Goal: Check status: Check status

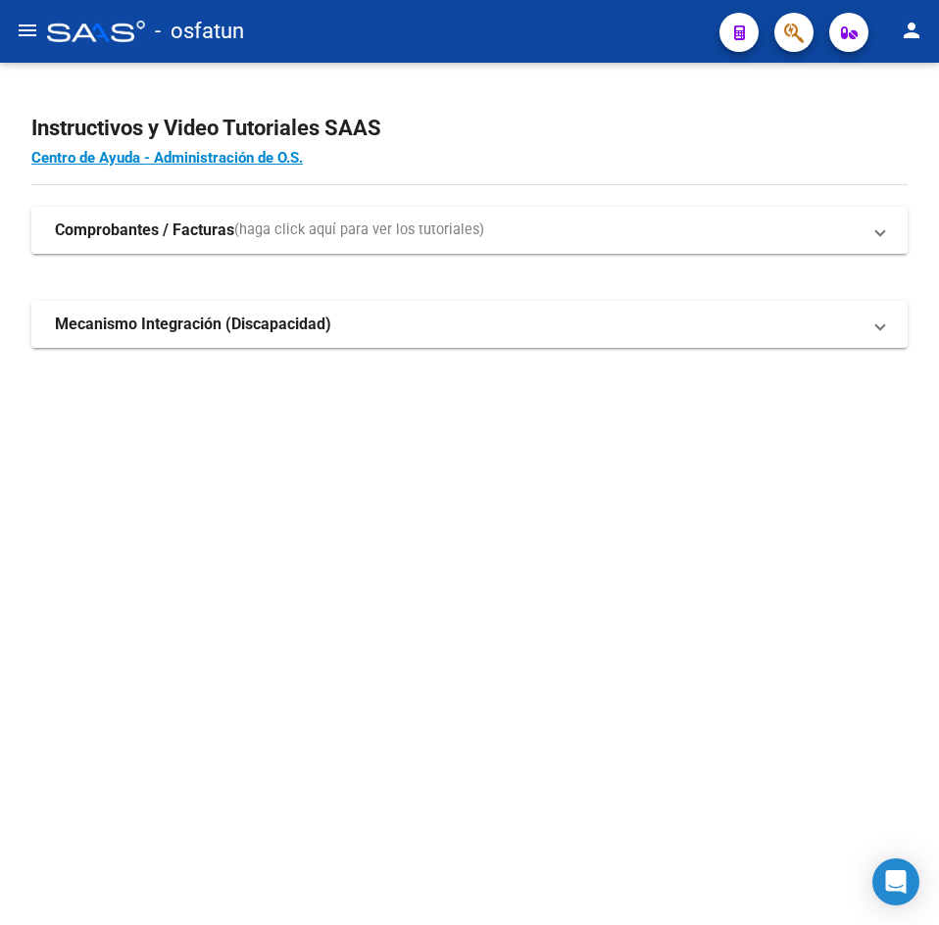
click at [270, 233] on span "(haga click aquí para ver los tutoriales)" at bounding box center [359, 231] width 250 height 22
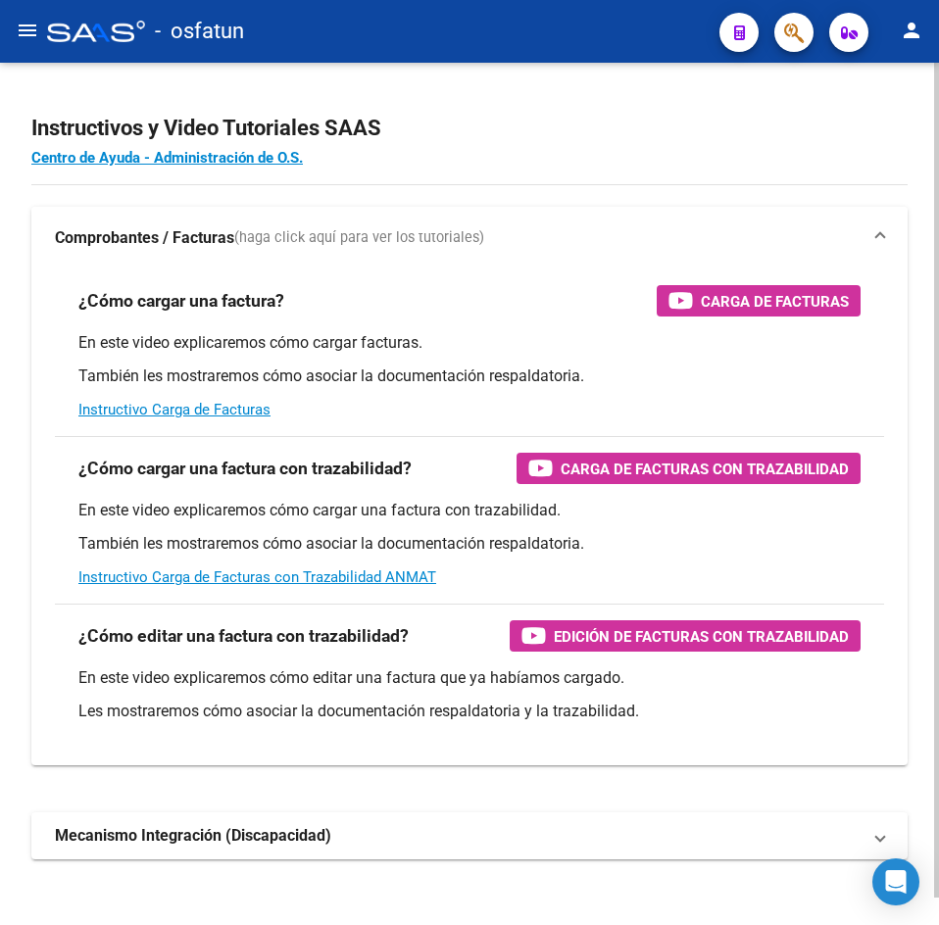
click at [270, 233] on span "(haga click aquí para ver los tutoriales)" at bounding box center [359, 238] width 250 height 22
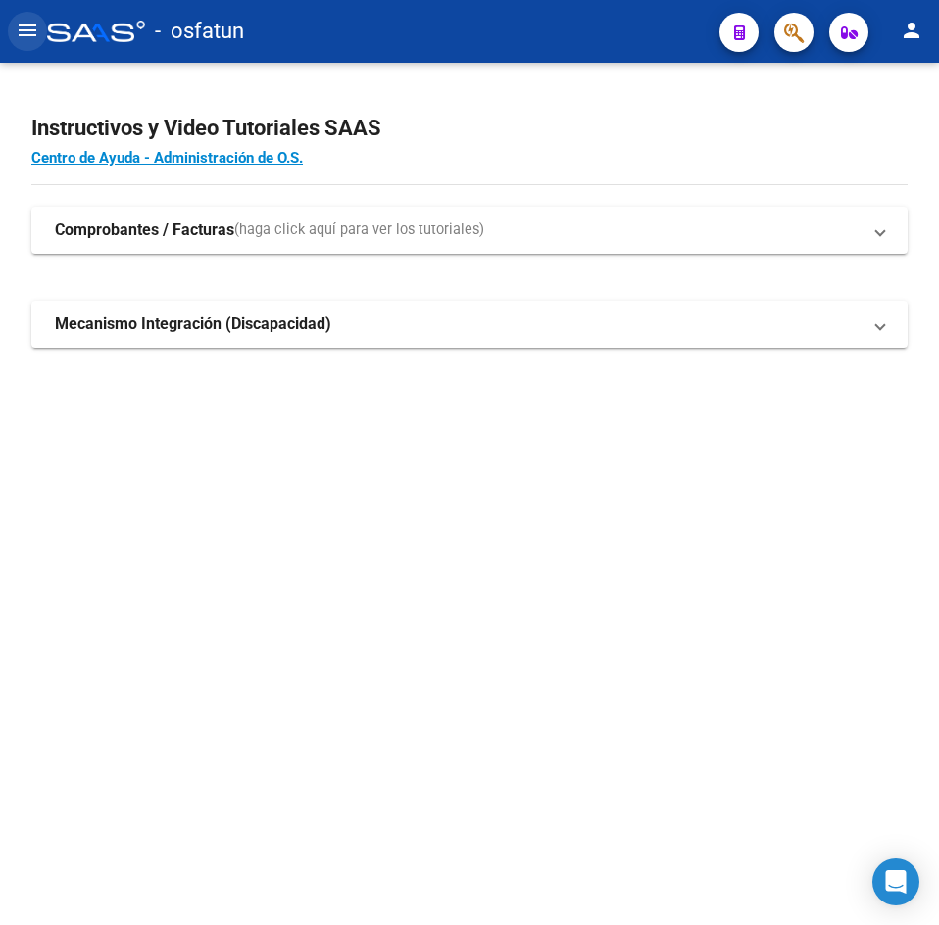
click at [31, 26] on mat-icon "menu" at bounding box center [28, 31] width 24 height 24
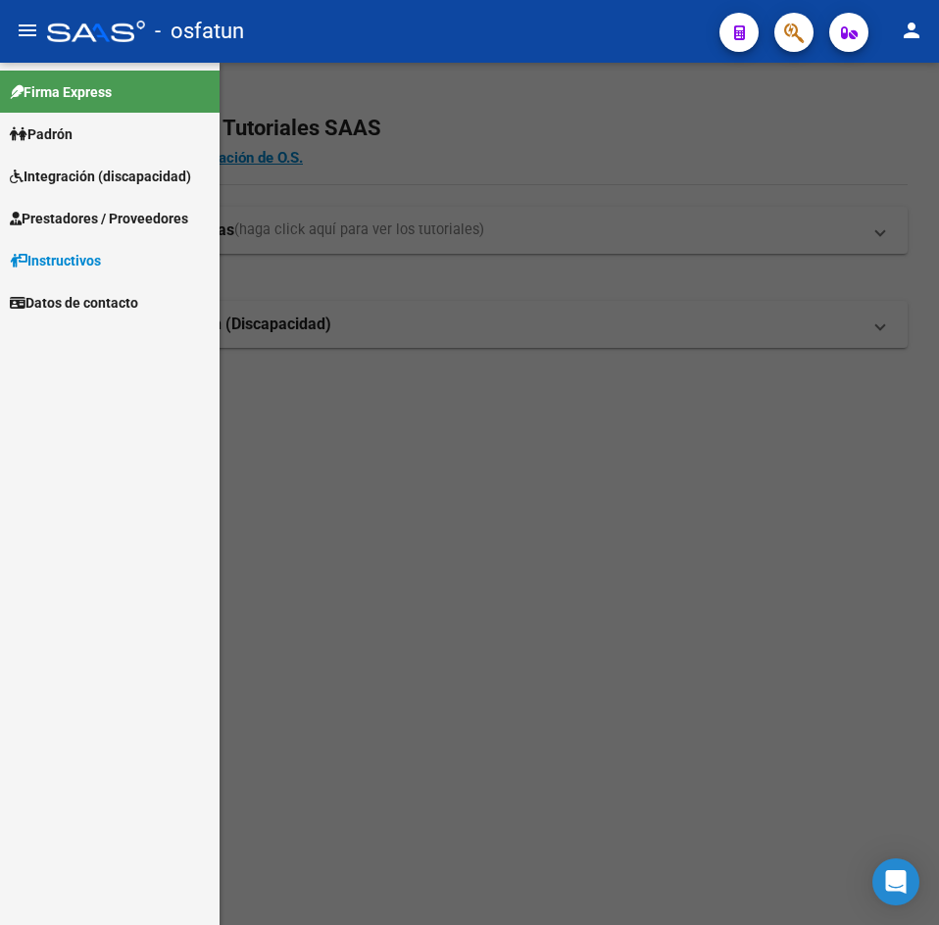
click at [102, 140] on link "Padrón" at bounding box center [110, 134] width 220 height 42
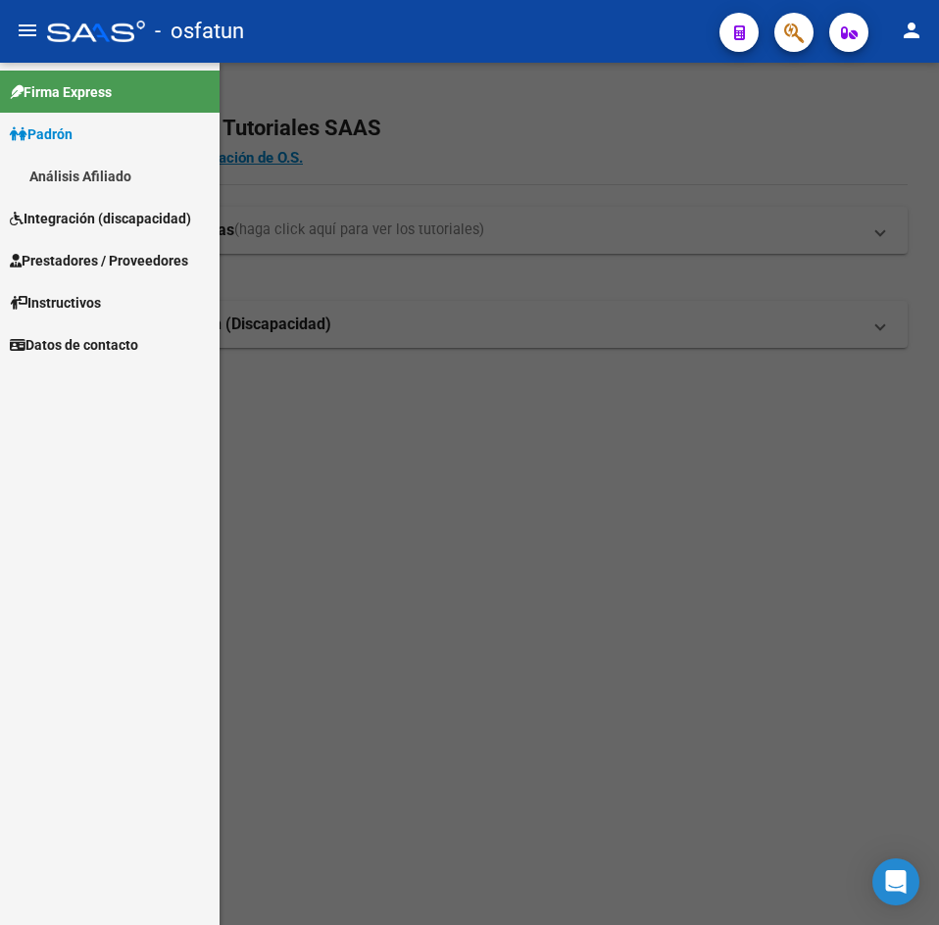
click at [146, 167] on link "Análisis Afiliado" at bounding box center [110, 176] width 220 height 42
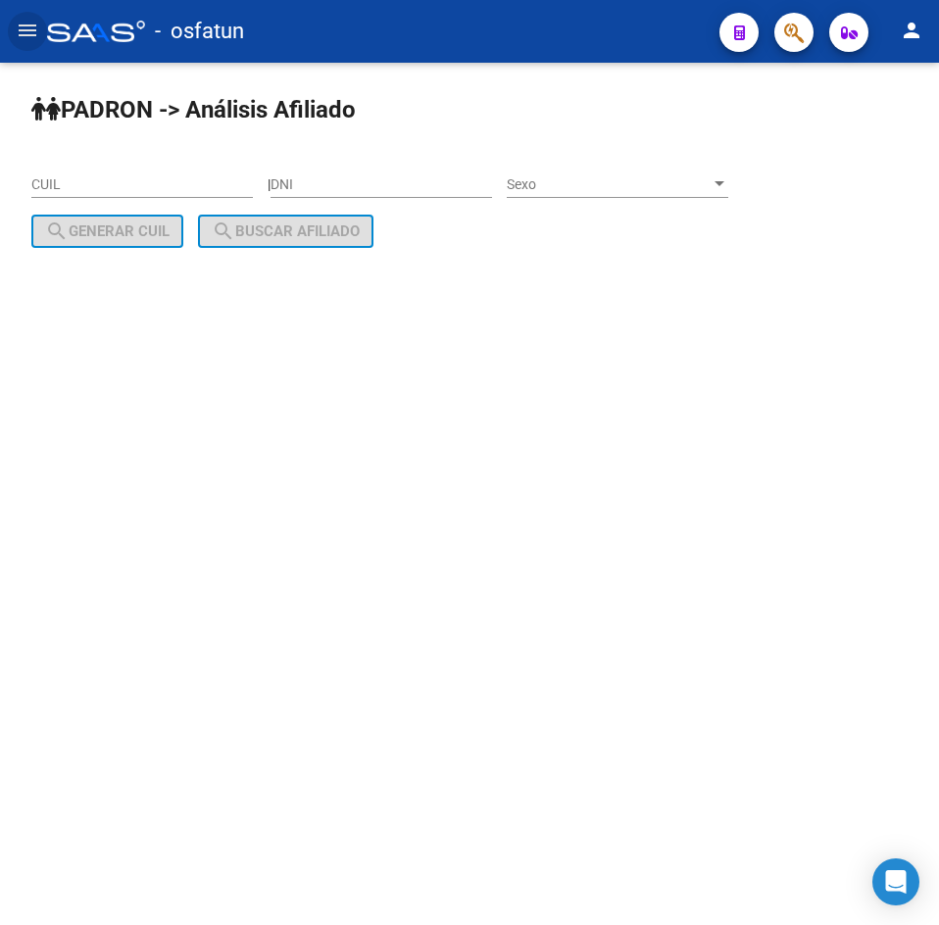
click at [366, 176] on input "DNI" at bounding box center [380, 184] width 221 height 17
paste input "28091320"
type input "28091320"
click at [556, 184] on span "Sexo" at bounding box center [609, 184] width 204 height 17
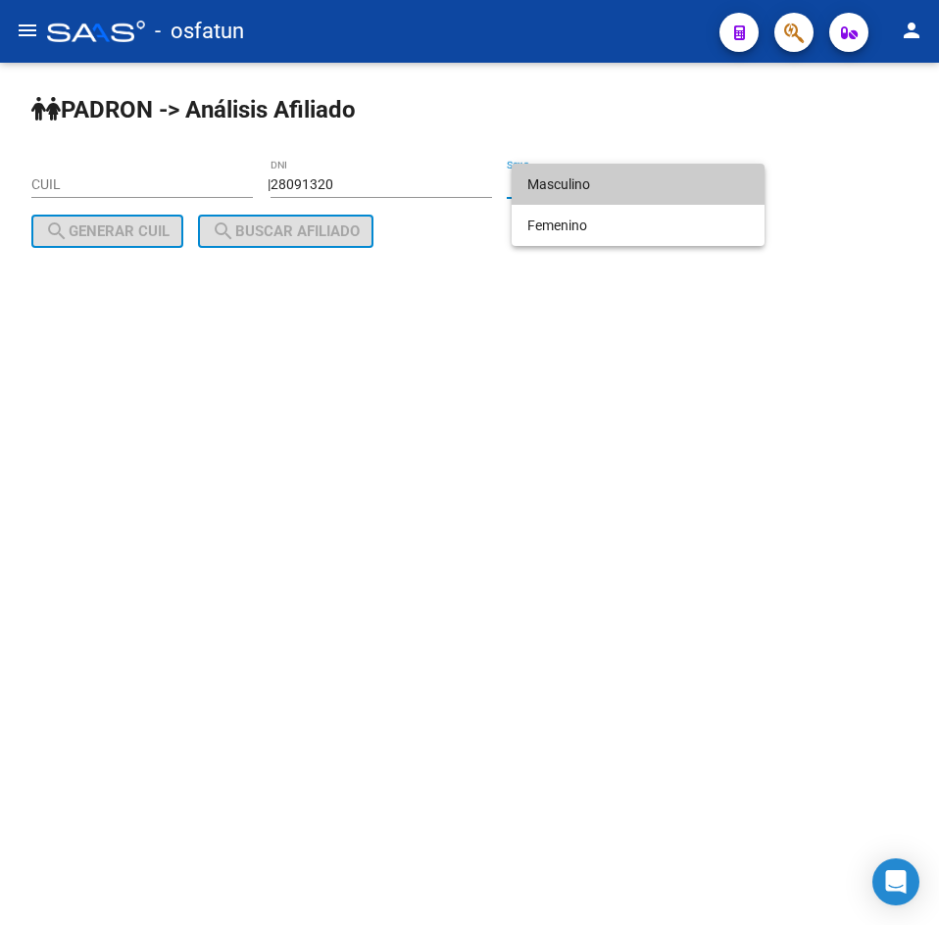
click at [560, 170] on span "Masculino" at bounding box center [637, 184] width 221 height 41
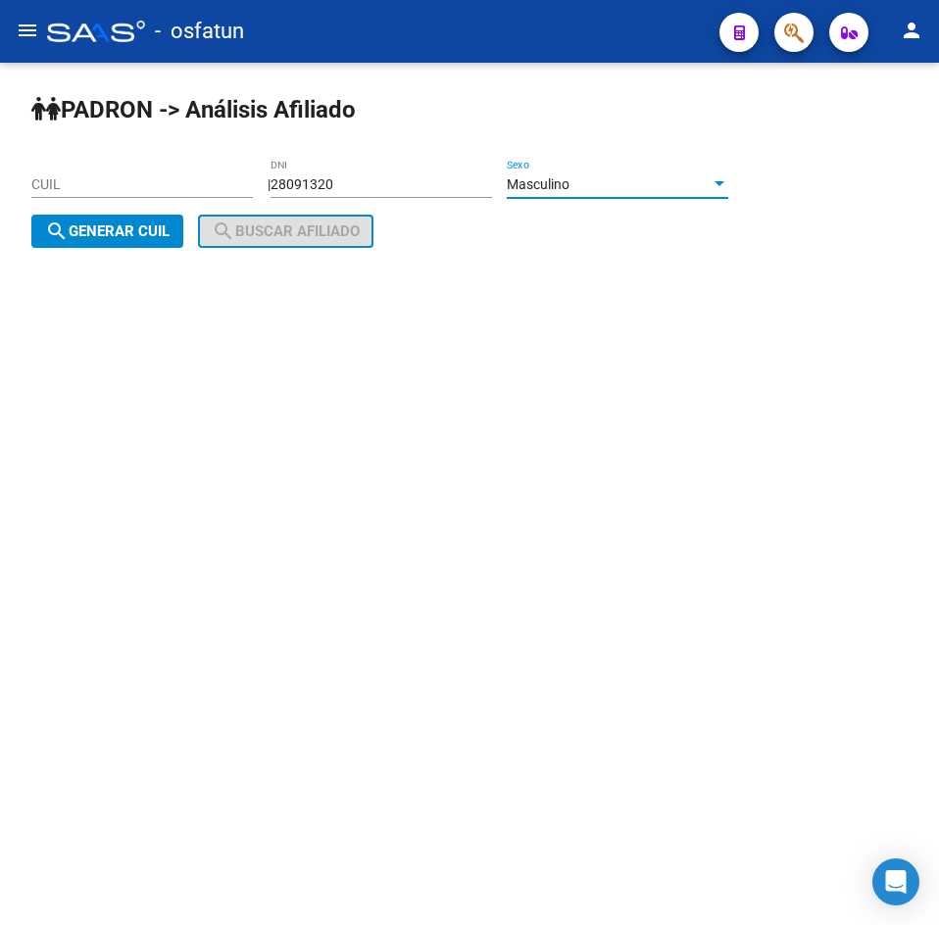
click at [61, 233] on mat-icon "search" at bounding box center [57, 232] width 24 height 24
type input "20-28091320-1"
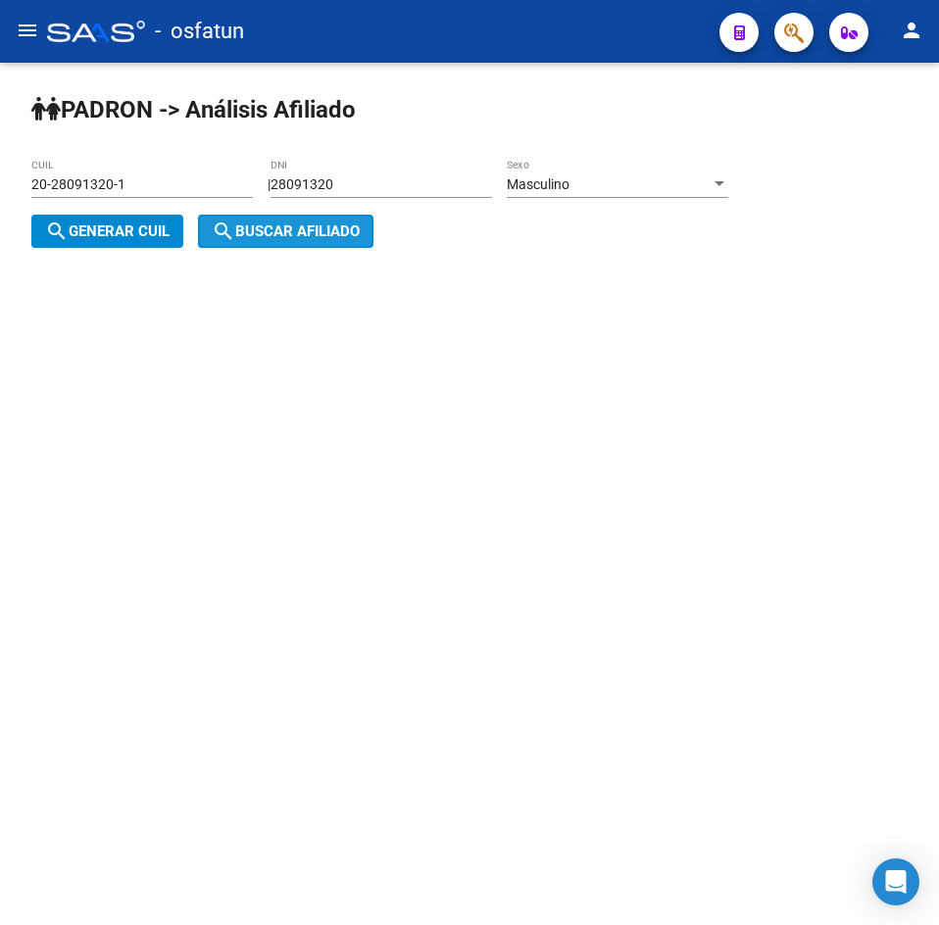
click at [328, 234] on span "search Buscar afiliado" at bounding box center [286, 231] width 148 height 18
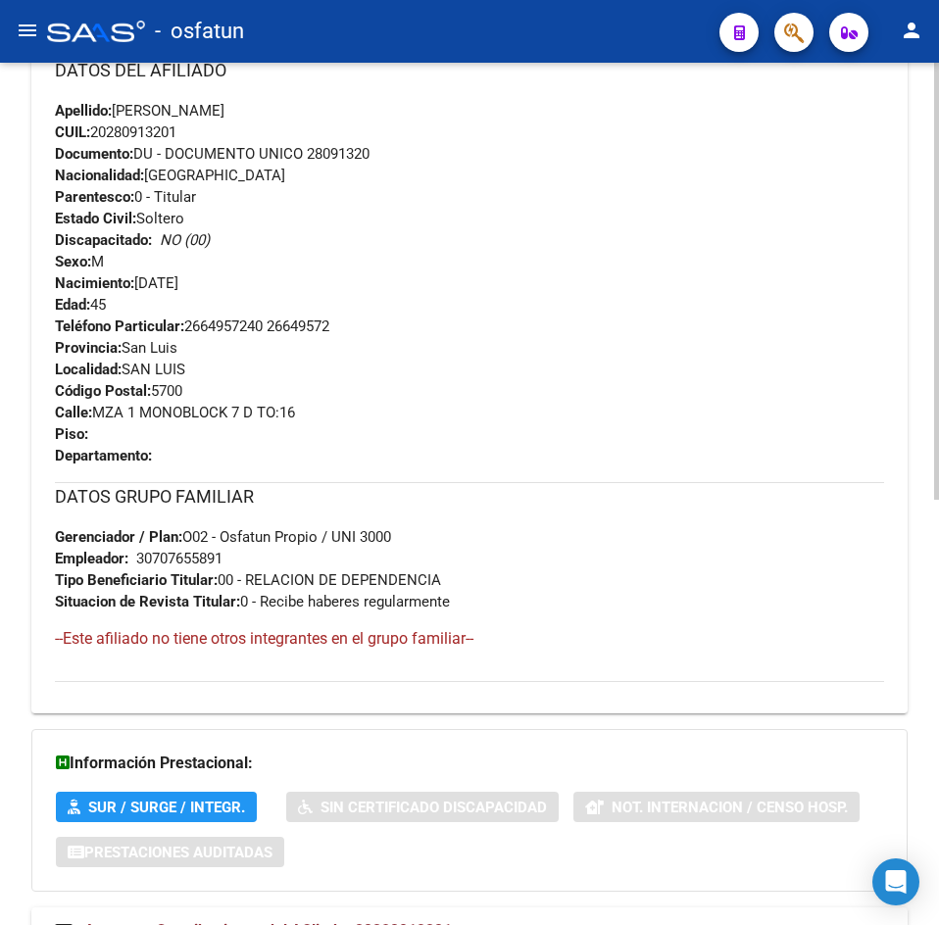
scroll to position [841, 0]
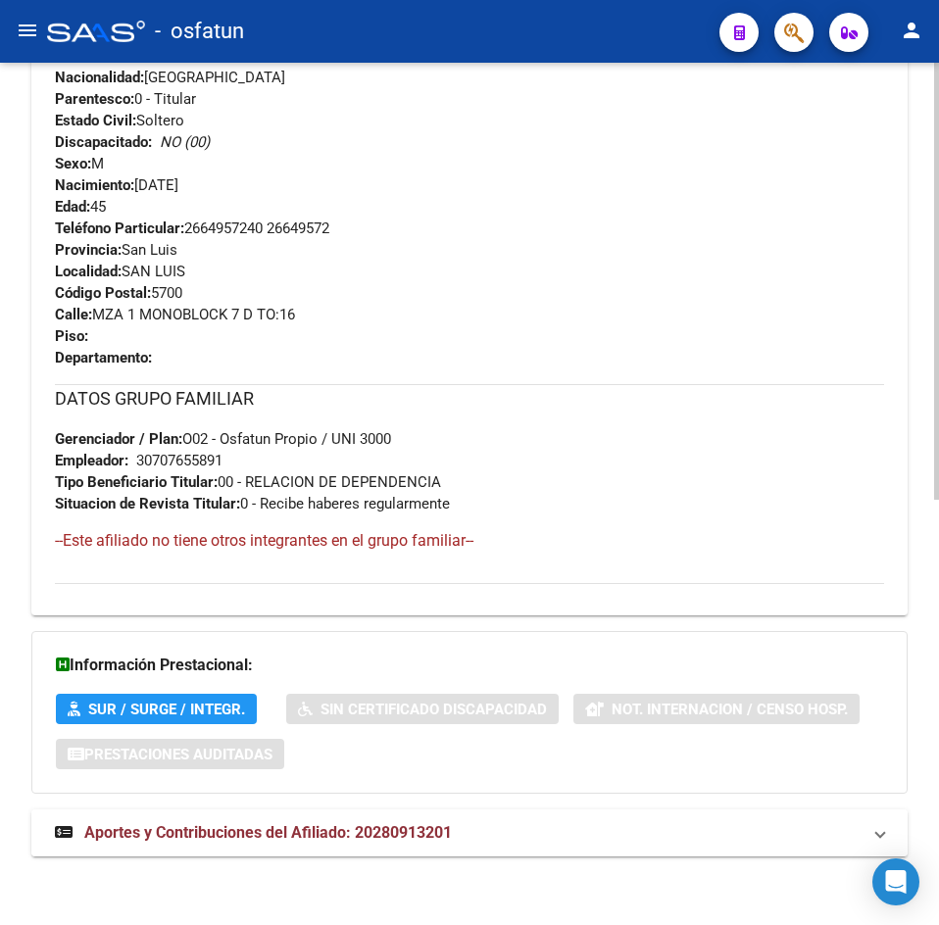
click at [363, 834] on span "Aportes y Contribuciones del Afiliado: 20280913201" at bounding box center [267, 832] width 367 height 19
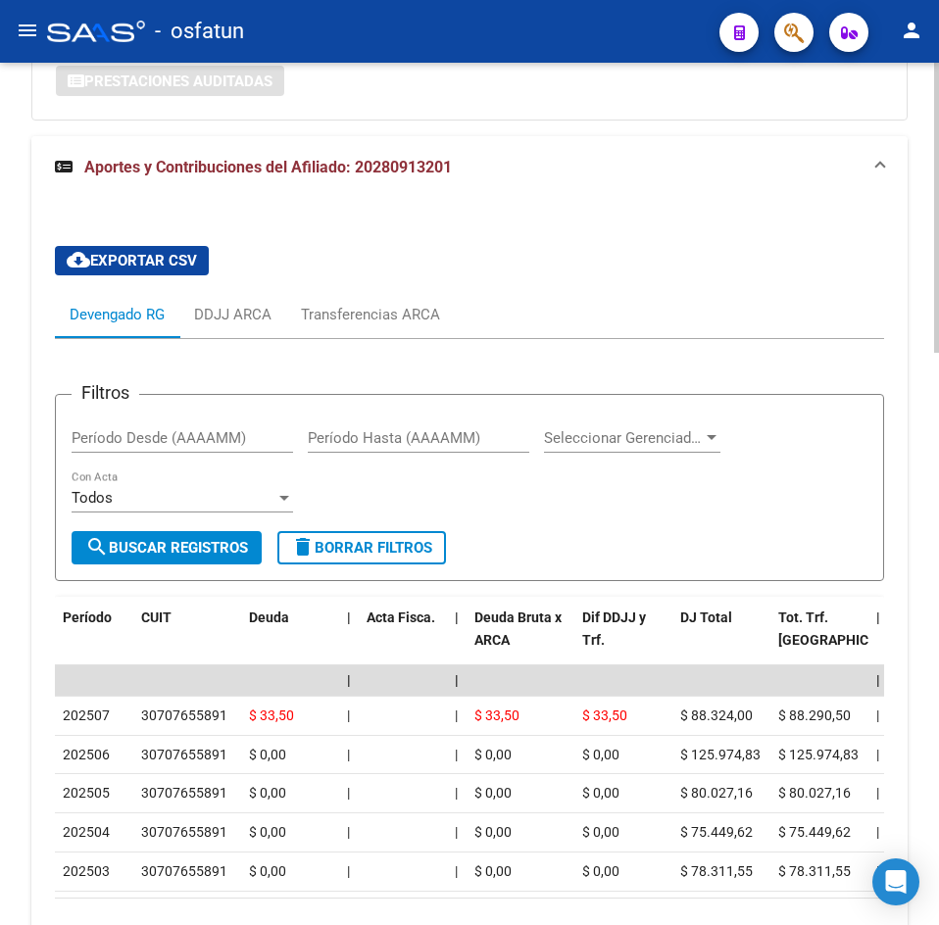
scroll to position [1703, 0]
